Goal: Task Accomplishment & Management: Use online tool/utility

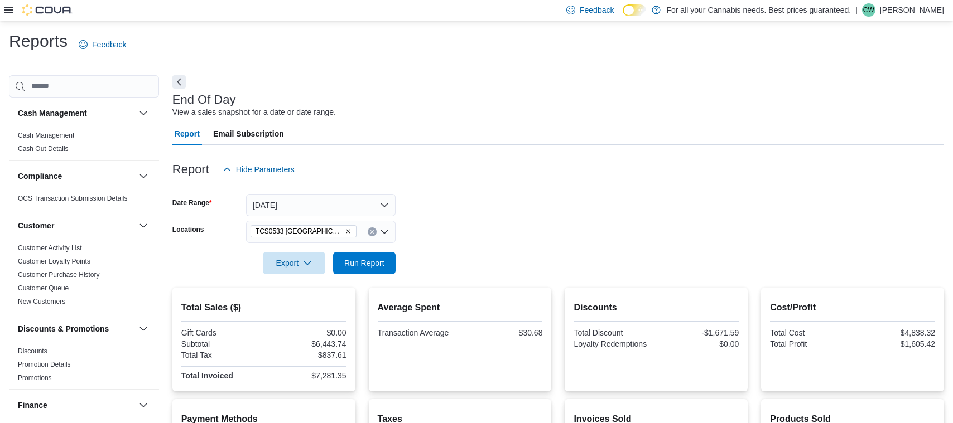
scroll to position [173, 0]
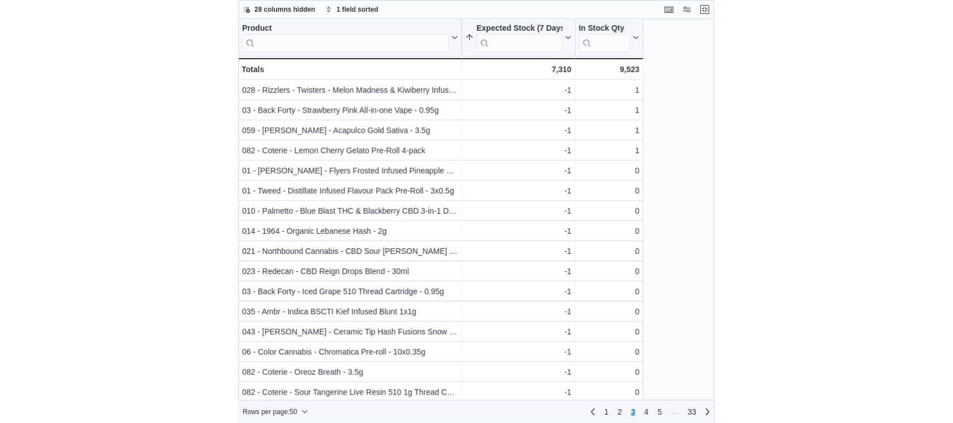
scroll to position [308, 0]
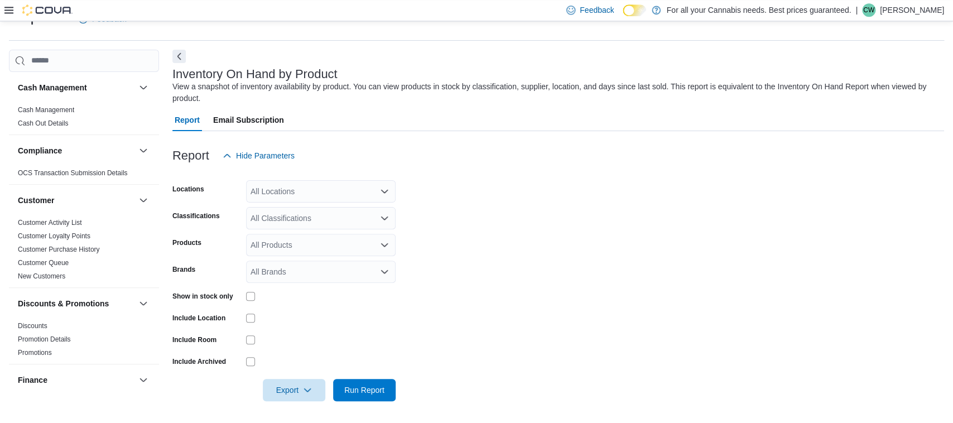
scroll to position [26, 0]
click at [315, 215] on div "All Classifications" at bounding box center [320, 217] width 149 height 22
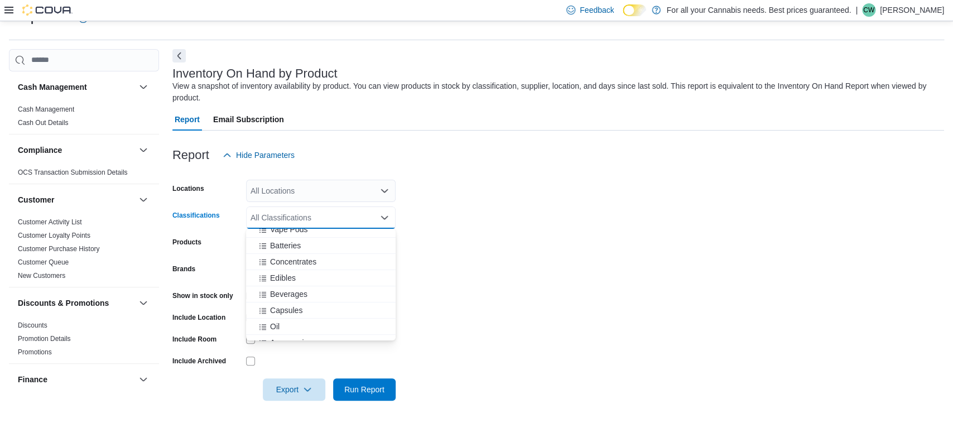
scroll to position [168, 0]
click at [292, 263] on span "Batteries" at bounding box center [285, 262] width 31 height 11
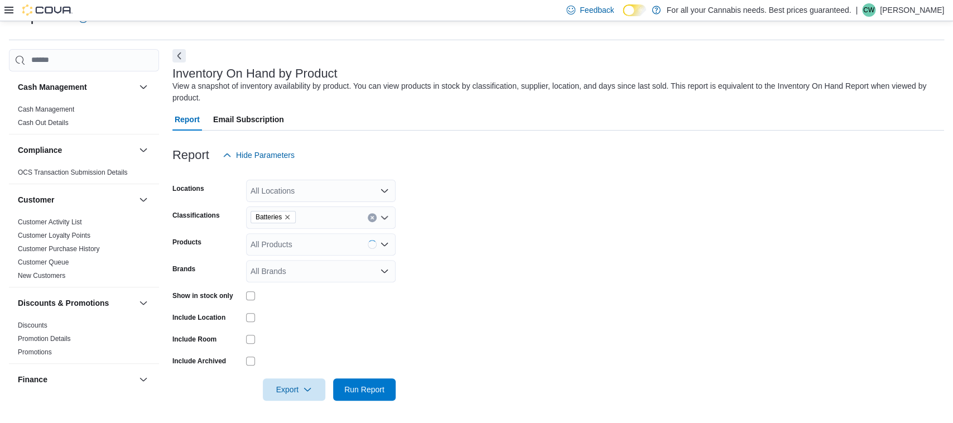
click at [501, 251] on form "Locations All Locations Classifications Batteries Products All Products Brands …" at bounding box center [557, 283] width 771 height 234
click at [329, 195] on div "All Locations" at bounding box center [320, 191] width 149 height 22
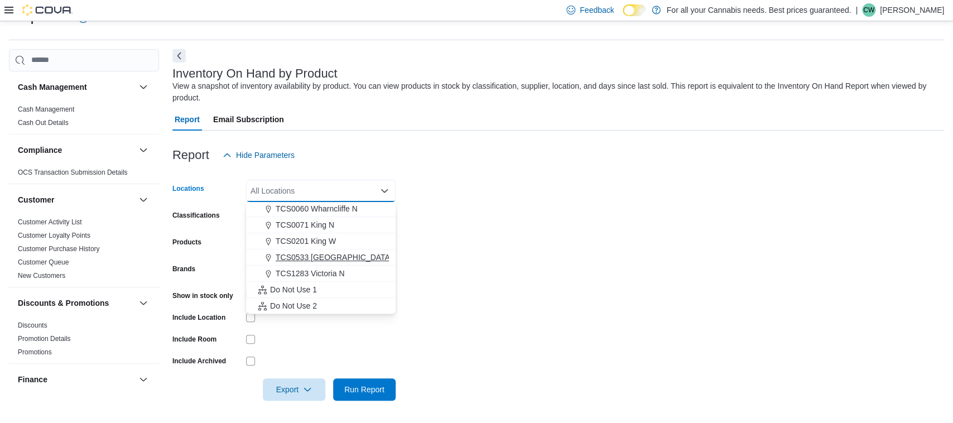
click at [323, 255] on span "TCS0533 [GEOGRAPHIC_DATA]" at bounding box center [333, 257] width 117 height 11
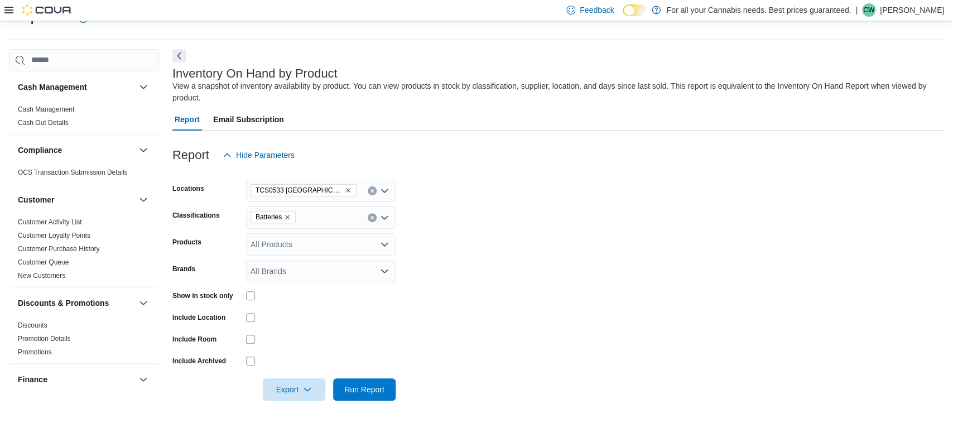
click at [515, 237] on form "Locations TCS0533 Richmond Classifications Batteries Products All Products Bran…" at bounding box center [557, 283] width 771 height 234
click at [379, 394] on span "Run Report" at bounding box center [364, 388] width 40 height 11
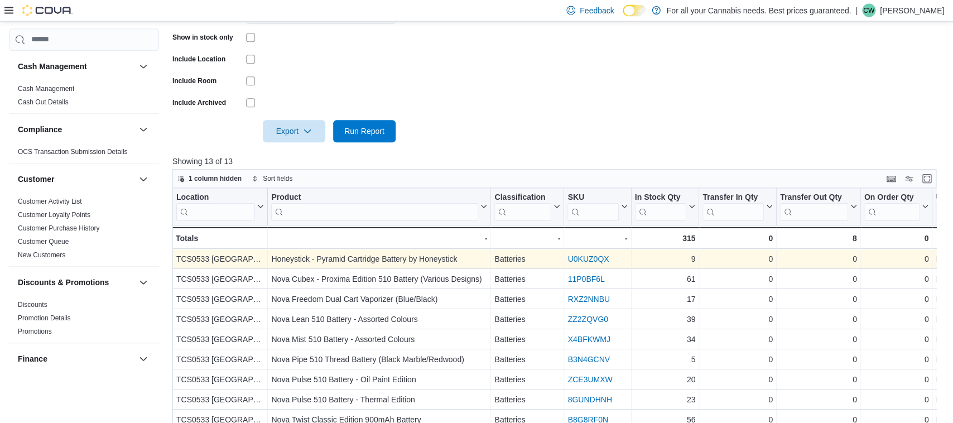
scroll to position [378, 0]
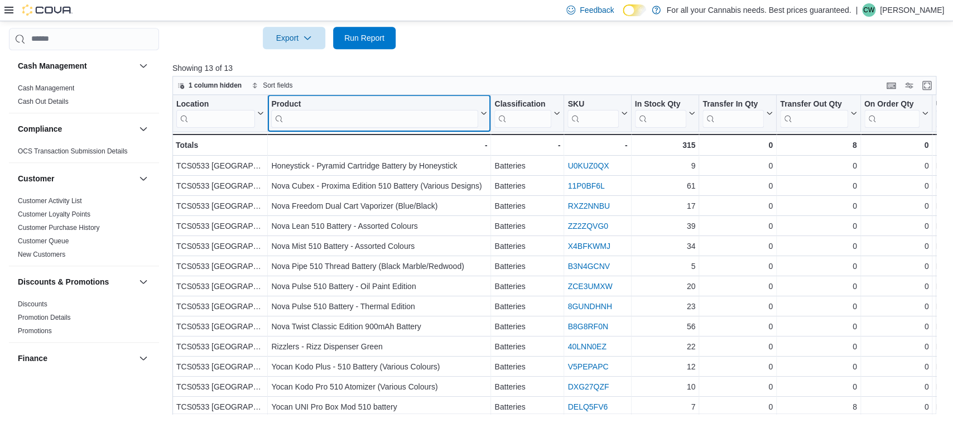
click at [326, 118] on input "search" at bounding box center [374, 118] width 207 height 18
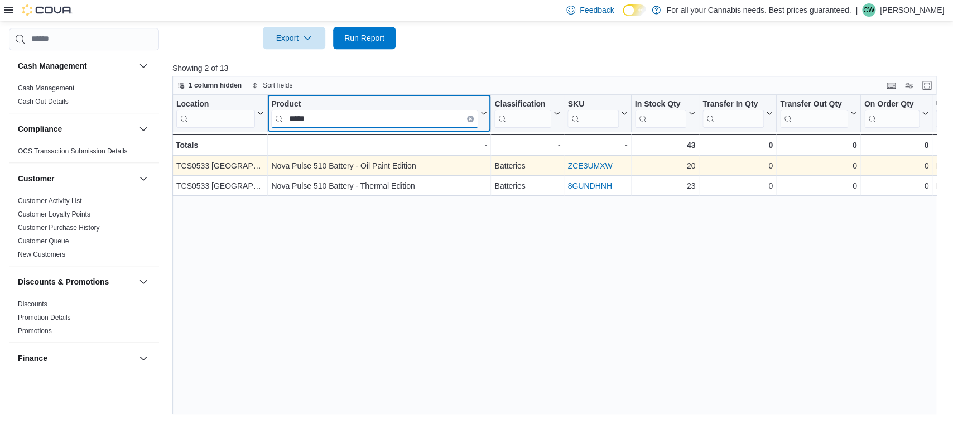
type input "*****"
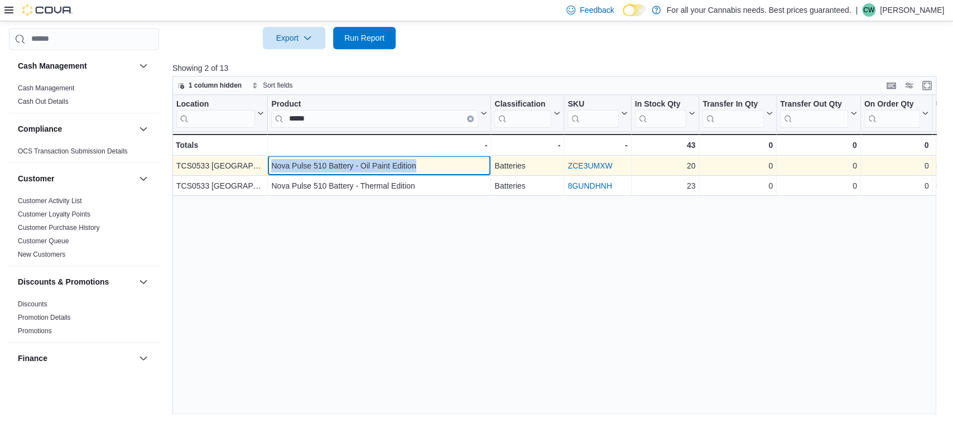
drag, startPoint x: 270, startPoint y: 167, endPoint x: 423, endPoint y: 163, distance: 152.8
click at [423, 163] on div "Nova Pulse 510 Battery - Oil Paint Edition - Product, column 2, row 1" at bounding box center [379, 166] width 223 height 20
copy div "Nova Pulse 510 Battery - Oil Paint Edition"
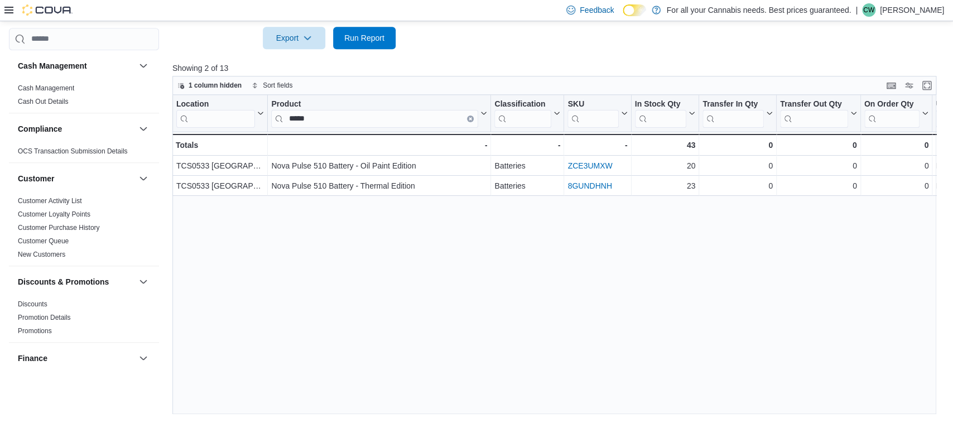
click at [401, 250] on div "Location Click to view column header actions Product ***** Click to view column…" at bounding box center [553, 254] width 763 height 319
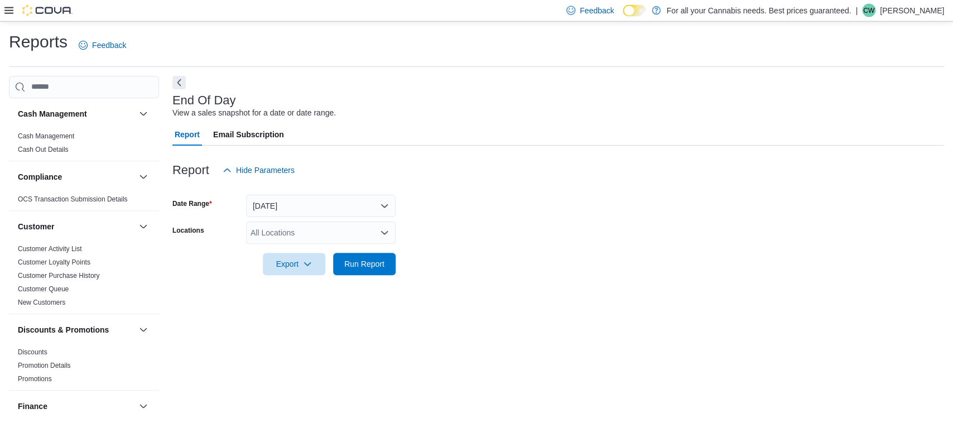
scroll to position [1, 0]
click at [285, 238] on div "All Locations" at bounding box center [320, 231] width 149 height 22
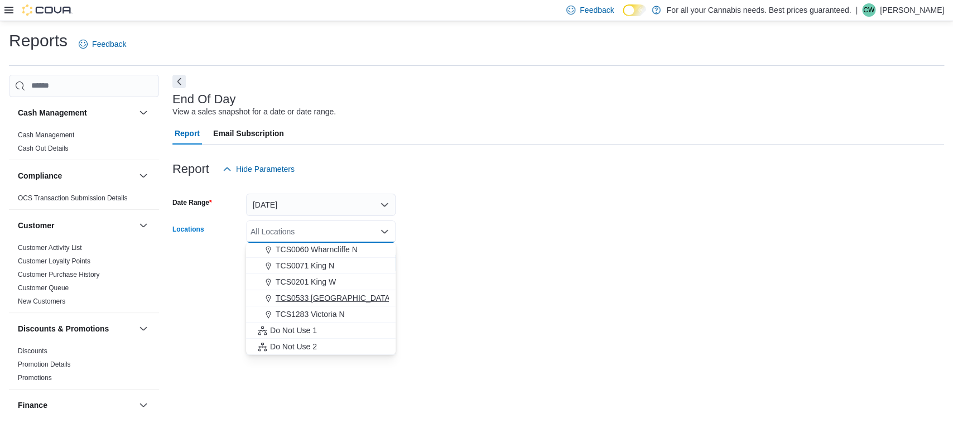
click at [302, 291] on button "TCS0533 [GEOGRAPHIC_DATA]" at bounding box center [320, 298] width 149 height 16
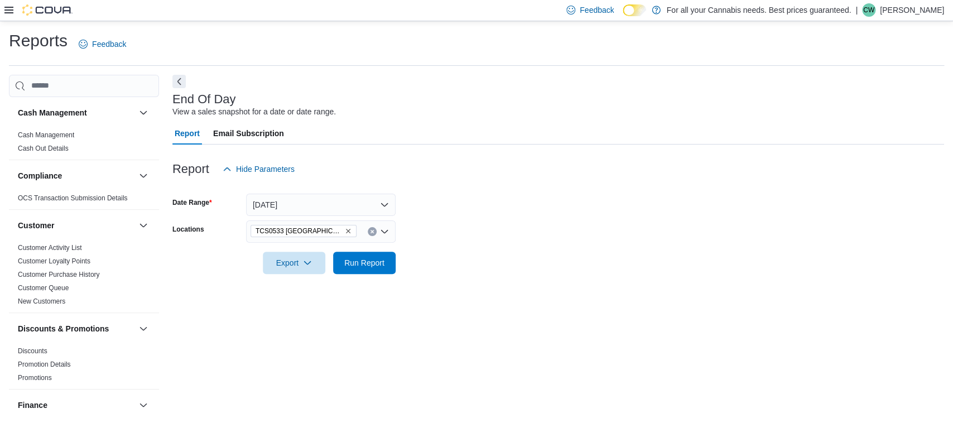
click at [502, 267] on form "Date Range Today Locations TCS0533 Richmond Export Run Report" at bounding box center [557, 227] width 771 height 94
click at [362, 262] on span "Run Report" at bounding box center [364, 262] width 40 height 11
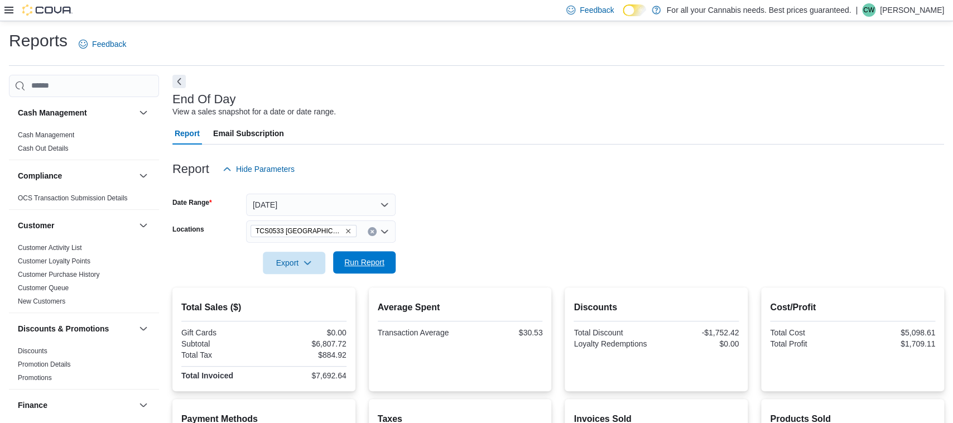
click at [361, 254] on span "Run Report" at bounding box center [364, 262] width 49 height 22
click at [352, 255] on span "Run Report" at bounding box center [364, 262] width 49 height 22
click at [371, 260] on span "Run Report" at bounding box center [364, 262] width 40 height 11
click at [283, 259] on span "Export" at bounding box center [293, 262] width 49 height 22
click at [306, 308] on span "Export to Pdf" at bounding box center [295, 307] width 50 height 9
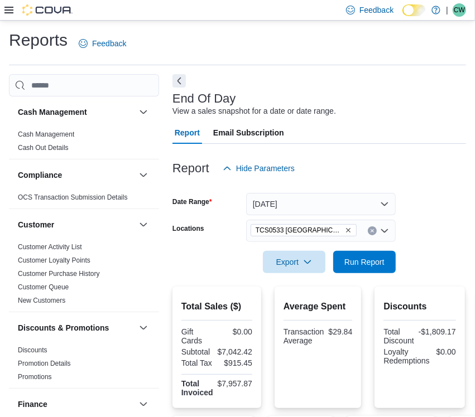
click at [245, 381] on div "$7,957.87" at bounding box center [234, 383] width 35 height 9
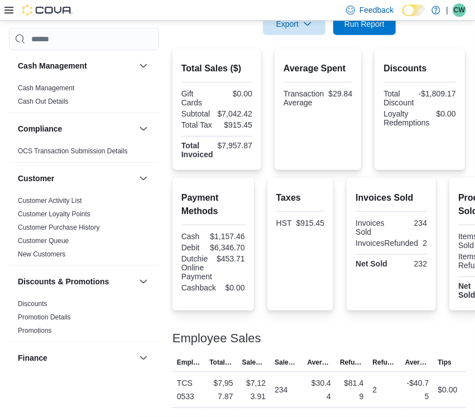
scroll to position [253, 0]
click at [215, 243] on div "$6,346.70" at bounding box center [227, 247] width 35 height 9
click at [216, 243] on div "$6,346.70" at bounding box center [227, 247] width 35 height 9
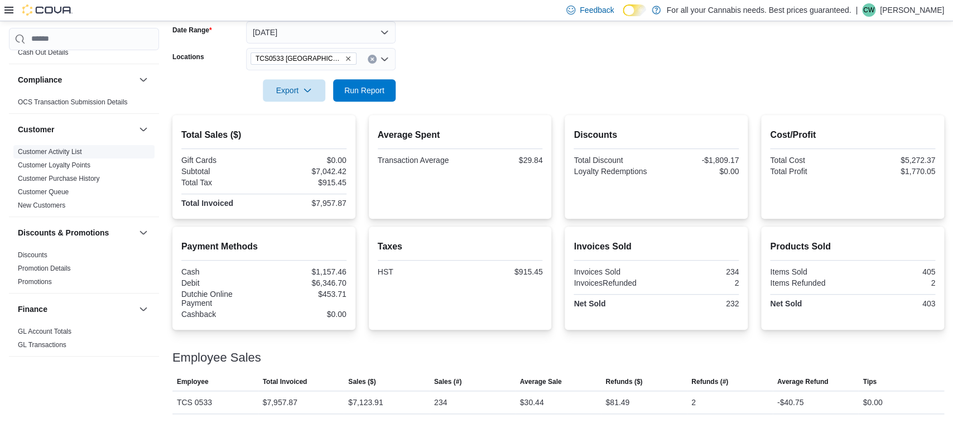
scroll to position [0, 0]
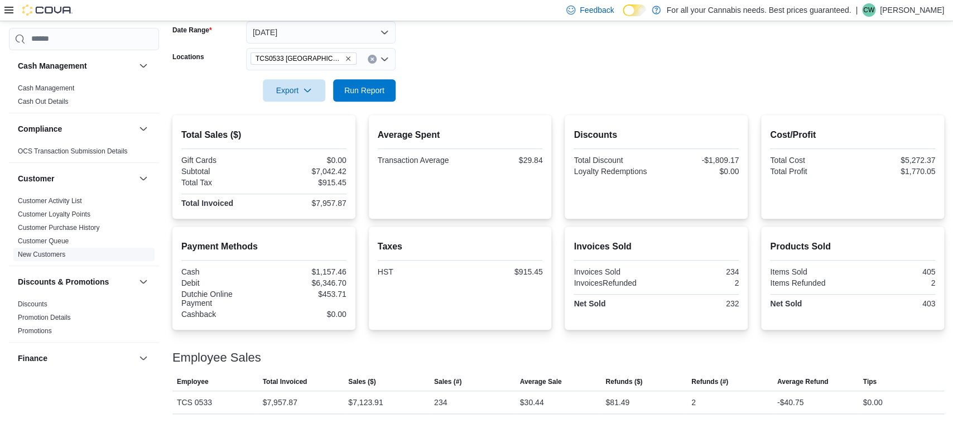
click at [47, 249] on span "New Customers" at bounding box center [83, 254] width 141 height 13
click at [47, 253] on link "New Customers" at bounding box center [41, 254] width 47 height 8
click at [47, 207] on span "Customer Activity List" at bounding box center [83, 200] width 141 height 13
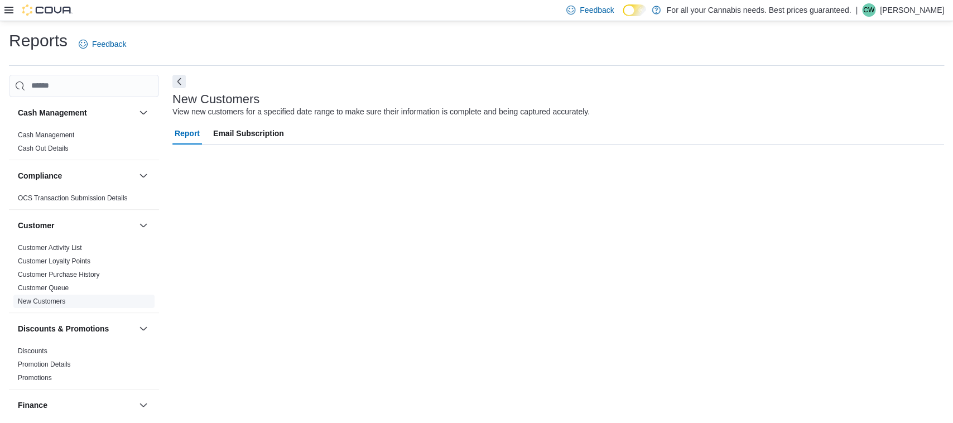
scroll to position [1, 0]
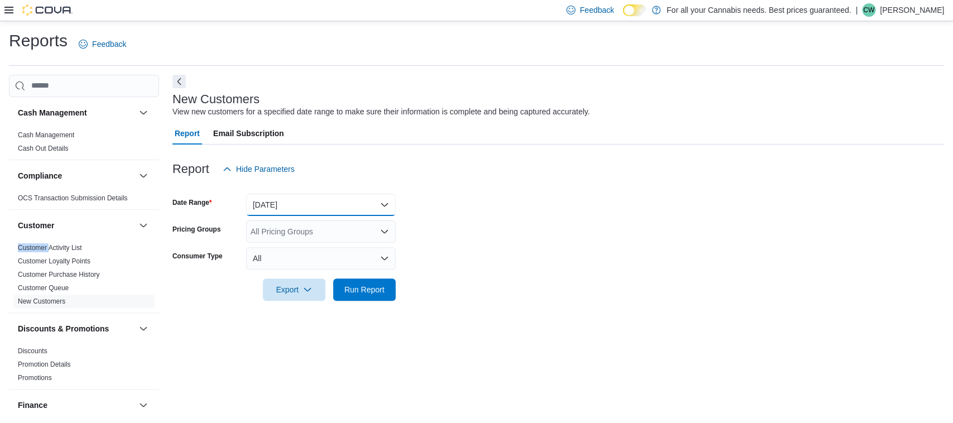
click at [298, 204] on button "Yesterday" at bounding box center [320, 205] width 149 height 22
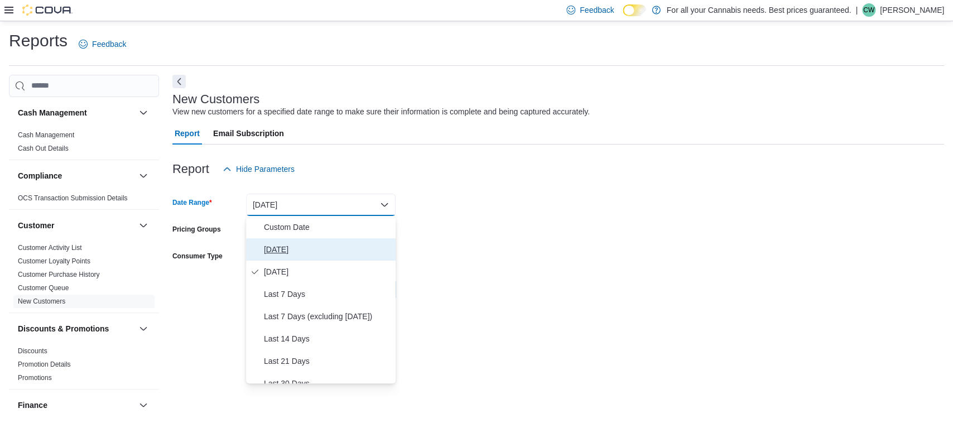
click at [297, 250] on span "Today" at bounding box center [327, 249] width 127 height 13
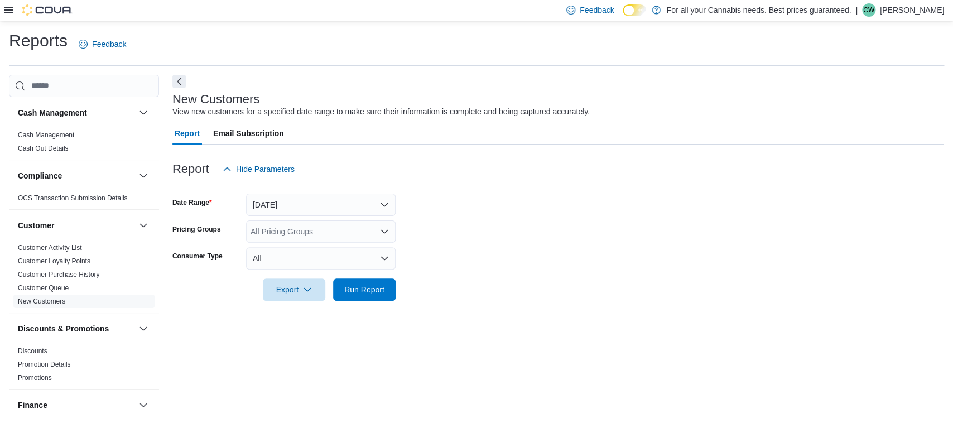
click at [514, 231] on form "Date Range Today Pricing Groups All Pricing Groups Consumer Type All Export Run…" at bounding box center [557, 240] width 771 height 120
click at [365, 292] on span "Run Report" at bounding box center [364, 288] width 40 height 11
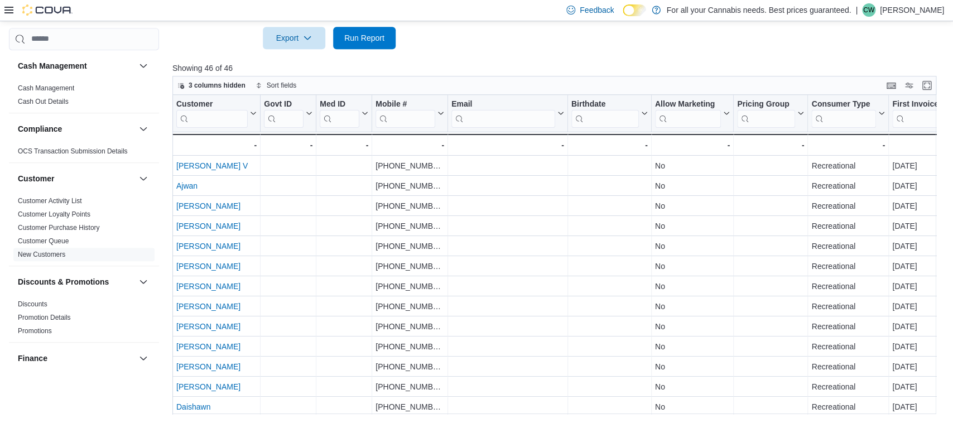
scroll to position [0, 321]
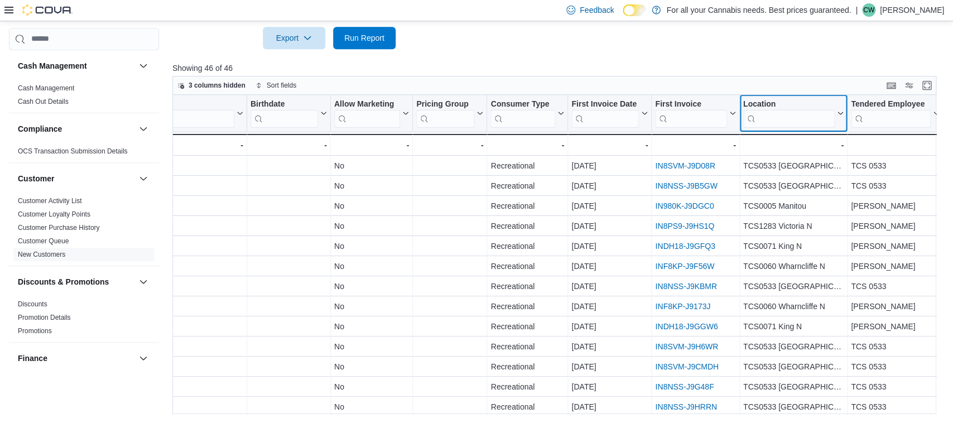
click at [775, 122] on input "search" at bounding box center [787, 118] width 91 height 18
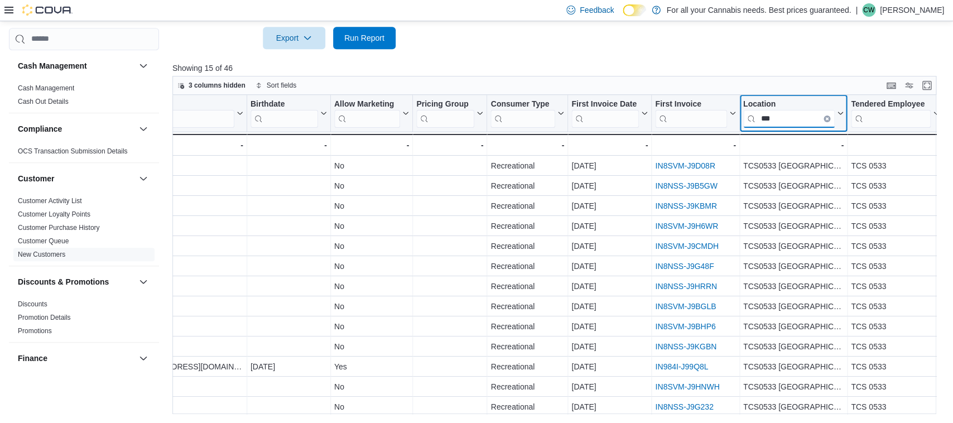
type input "***"
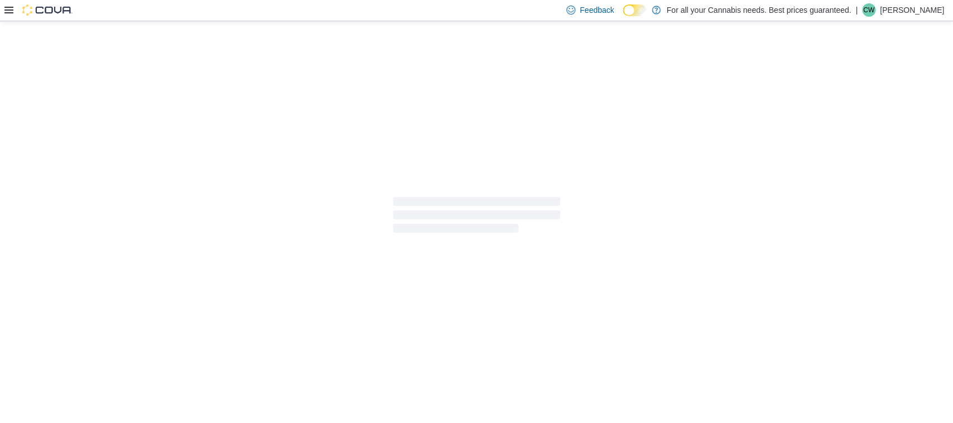
click at [10, 13] on icon at bounding box center [8, 10] width 9 height 7
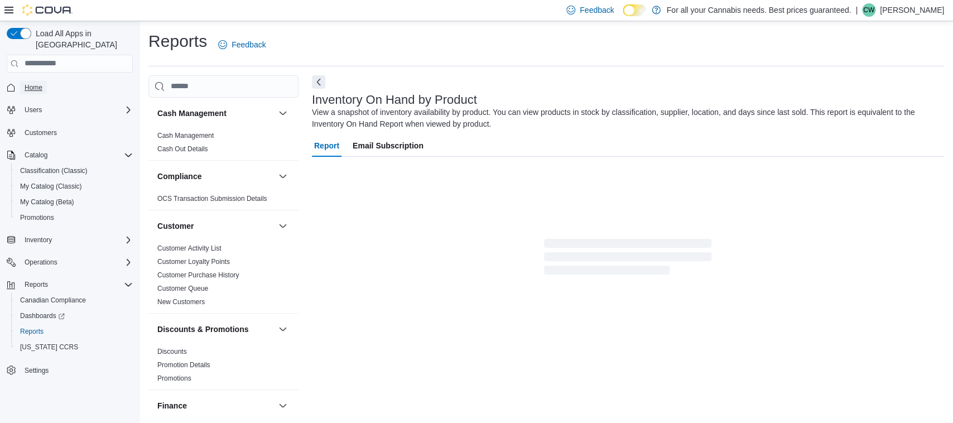
click at [44, 81] on link "Home" at bounding box center [33, 87] width 27 height 13
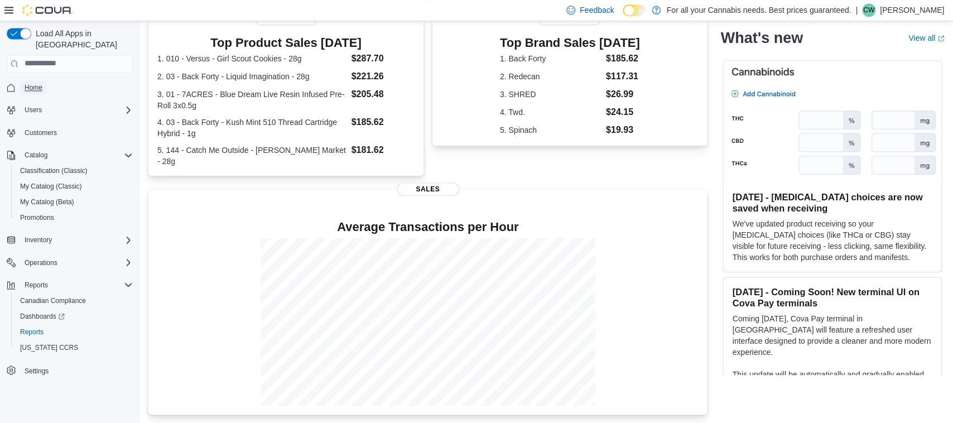
scroll to position [237, 0]
